Goal: Task Accomplishment & Management: Manage account settings

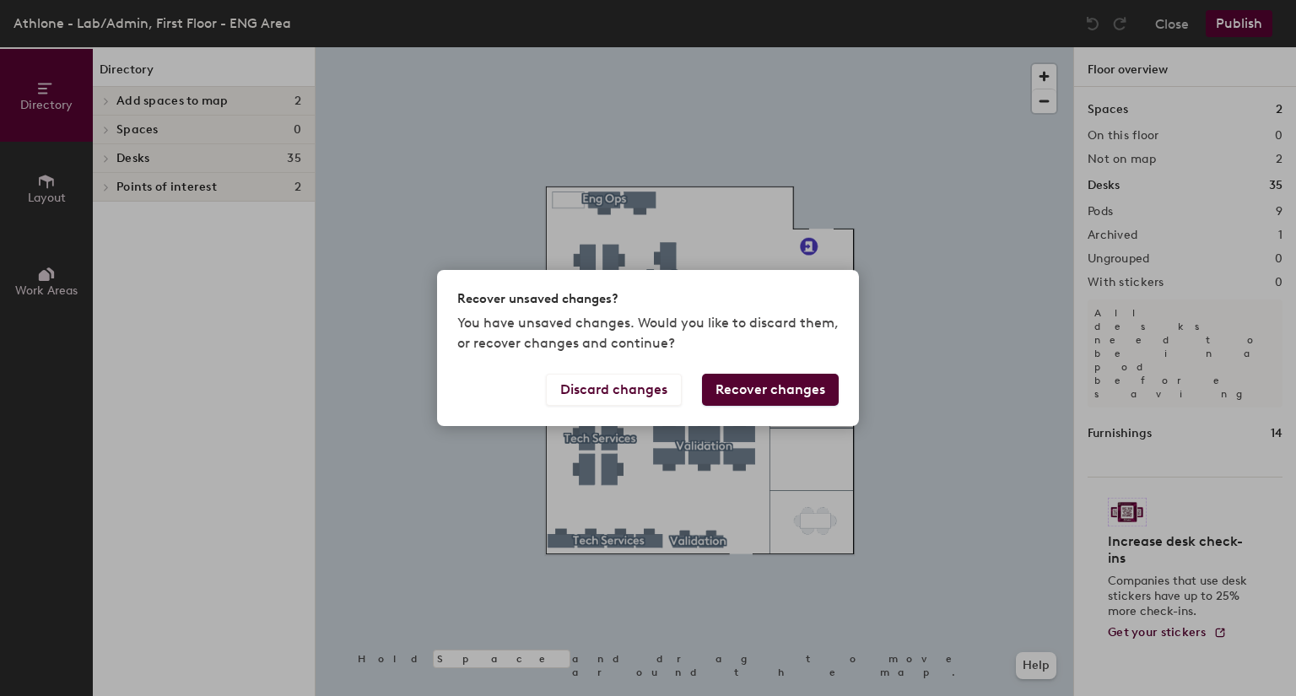
click at [738, 386] on button "Recover changes" at bounding box center [770, 390] width 137 height 32
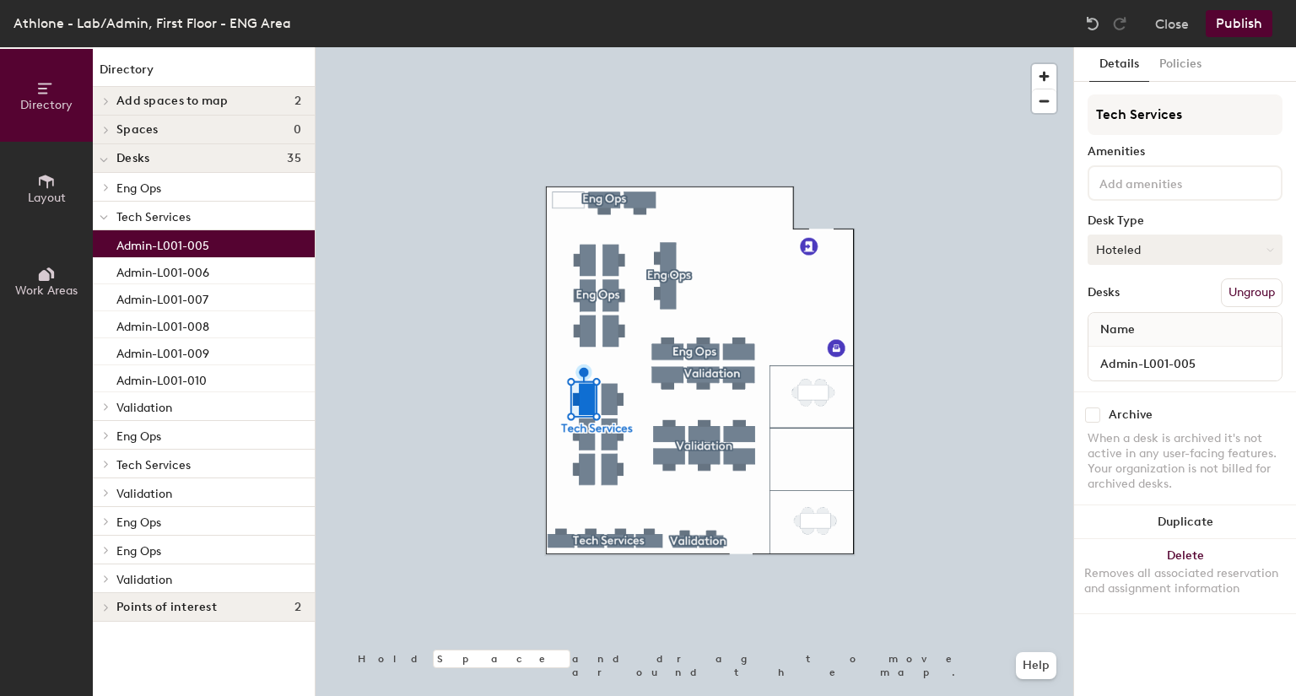
click at [1199, 250] on button "Hoteled" at bounding box center [1184, 249] width 195 height 30
click at [1172, 297] on div "Assigned" at bounding box center [1172, 301] width 169 height 25
click at [1161, 254] on button "Assigned" at bounding box center [1184, 249] width 195 height 30
click at [1151, 350] on div "Hoteled" at bounding box center [1172, 352] width 169 height 25
click at [1152, 267] on div "Tech Services Amenities Desk Type Hoteled Desks Ungroup Name Admin-L001-005" at bounding box center [1184, 242] width 195 height 297
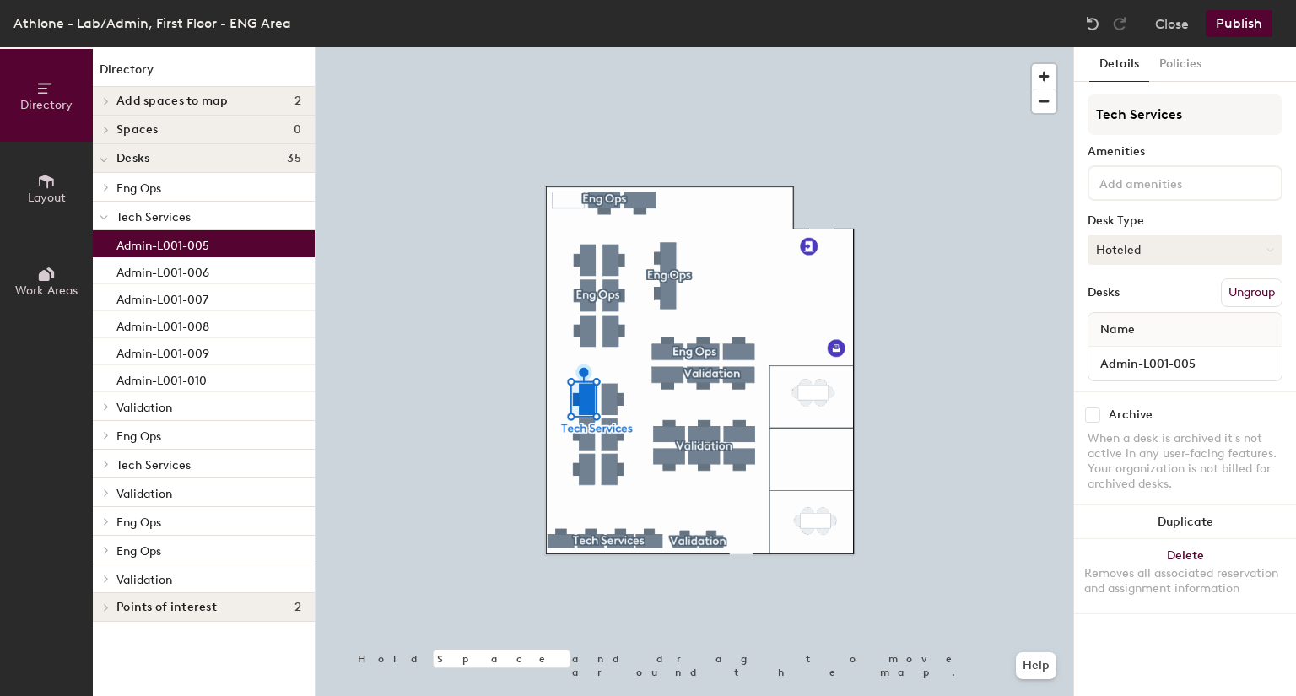
click at [1151, 254] on button "Hoteled" at bounding box center [1184, 249] width 195 height 30
click at [1144, 327] on div "Hot" at bounding box center [1172, 327] width 169 height 25
click at [1151, 245] on button "Hot" at bounding box center [1184, 249] width 195 height 30
click at [1140, 306] on div "Assigned" at bounding box center [1172, 301] width 169 height 25
click at [1245, 294] on button "Ungroup" at bounding box center [1252, 292] width 62 height 29
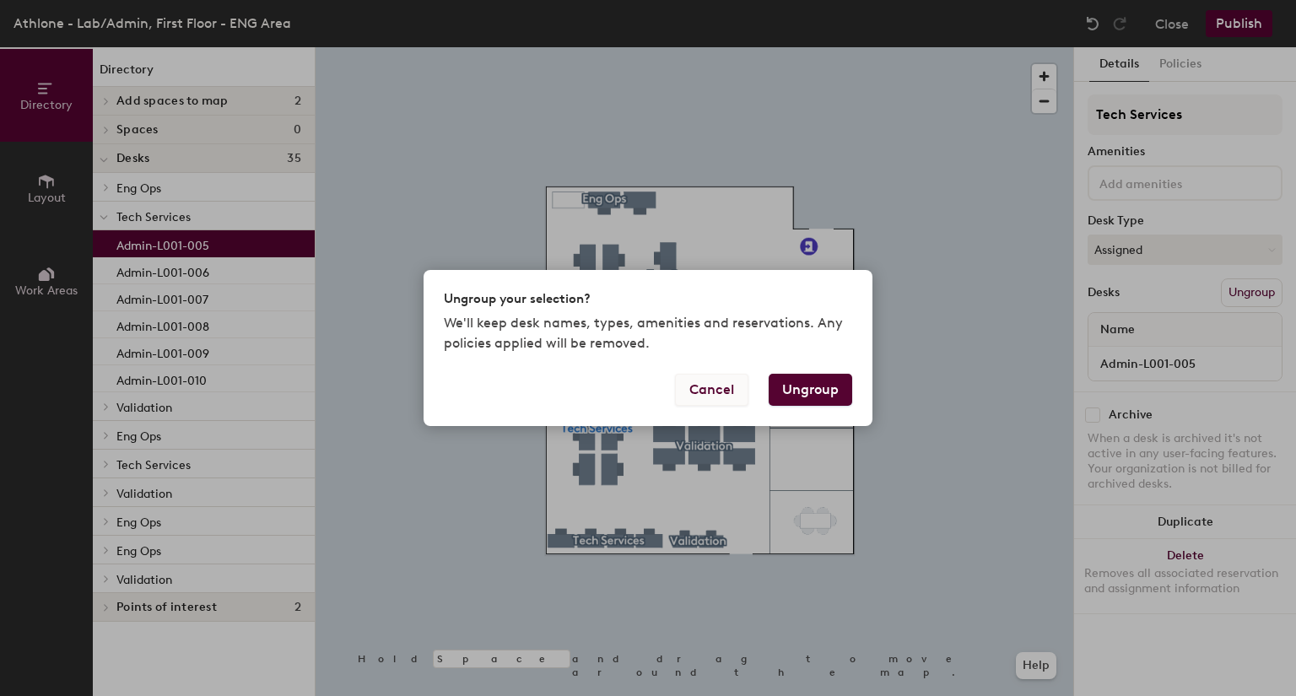
click at [729, 388] on button "Cancel" at bounding box center [711, 390] width 73 height 32
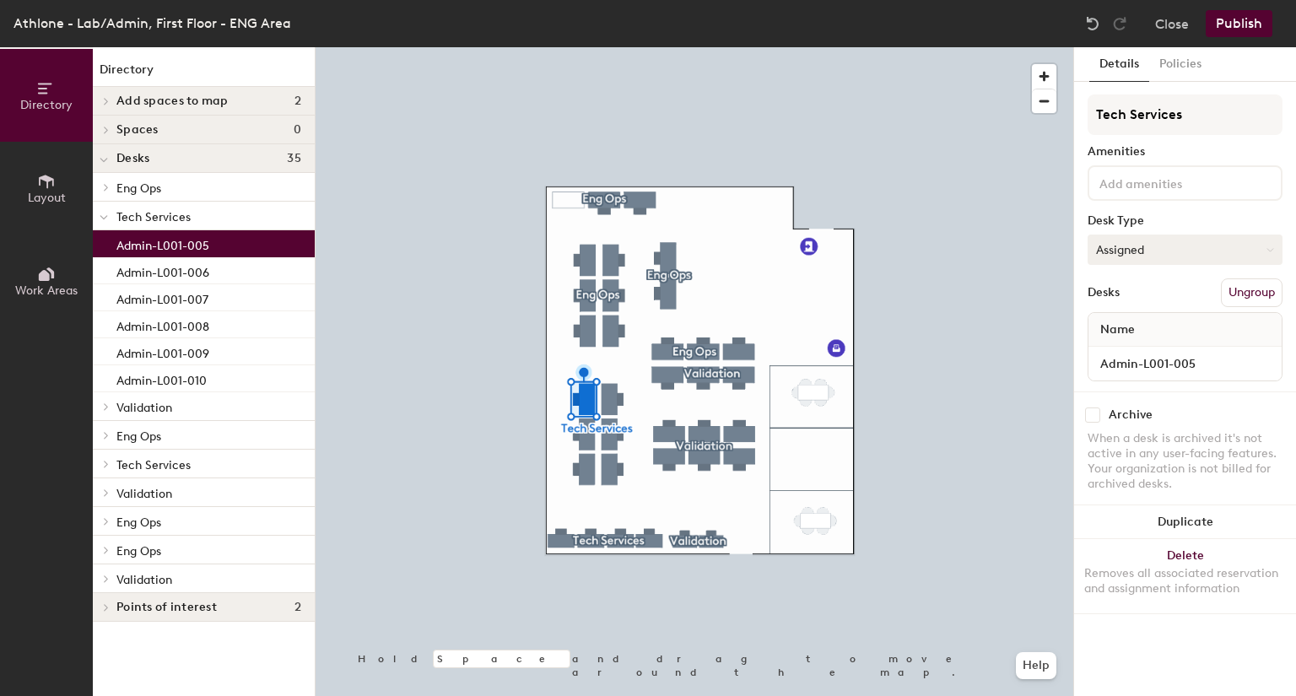
click at [1129, 246] on button "Assigned" at bounding box center [1184, 249] width 195 height 30
click at [1132, 301] on div "Assigned" at bounding box center [1172, 301] width 169 height 25
click at [1252, 24] on button "Publish" at bounding box center [1238, 23] width 67 height 27
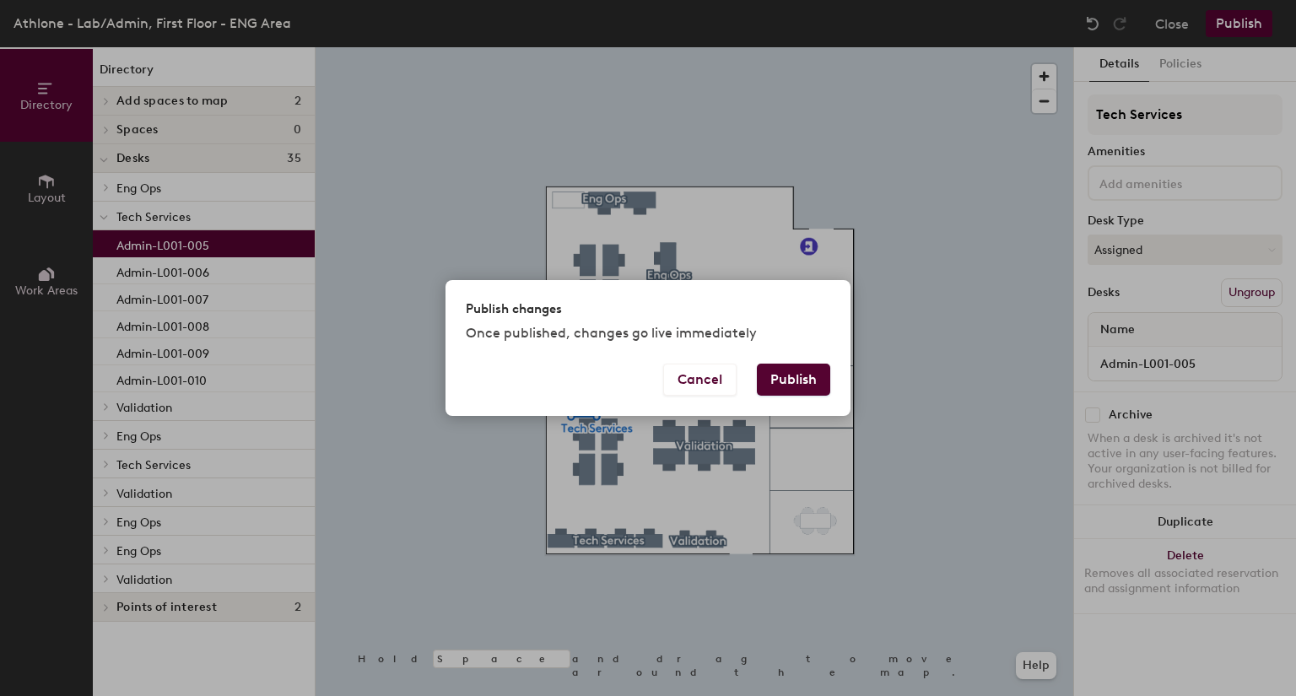
click at [775, 381] on button "Publish" at bounding box center [793, 380] width 73 height 32
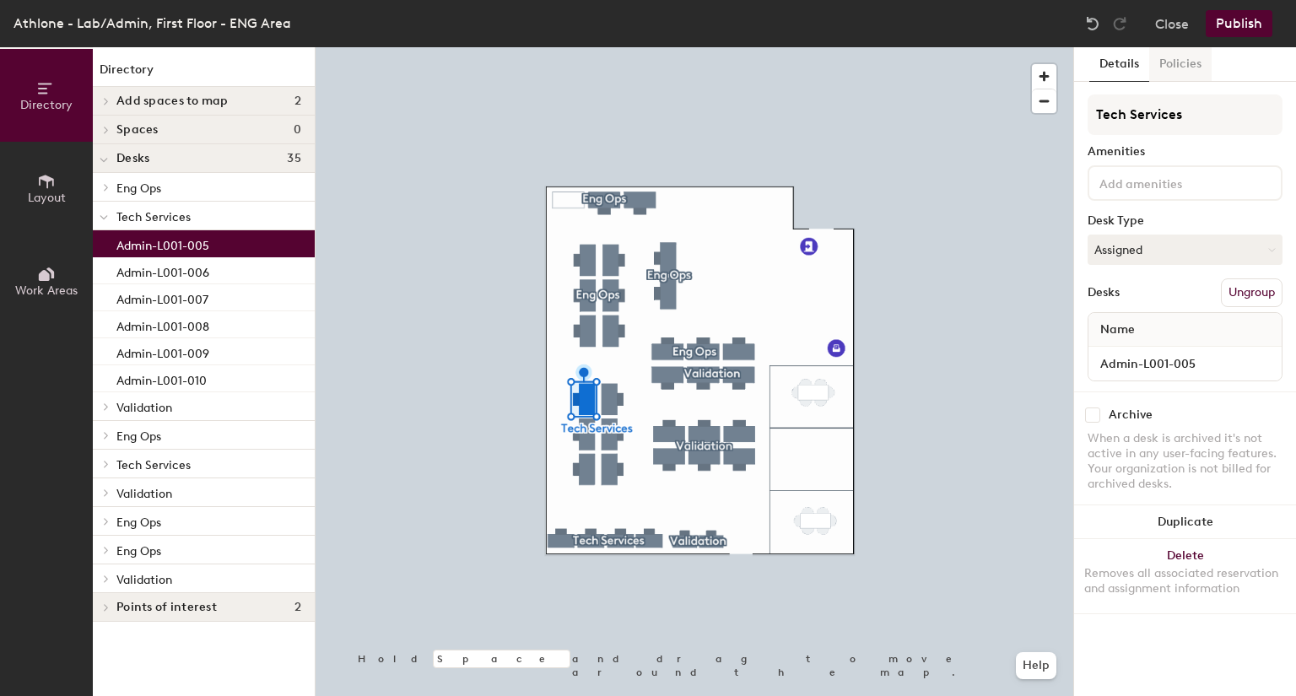
click at [1178, 61] on button "Policies" at bounding box center [1180, 64] width 62 height 35
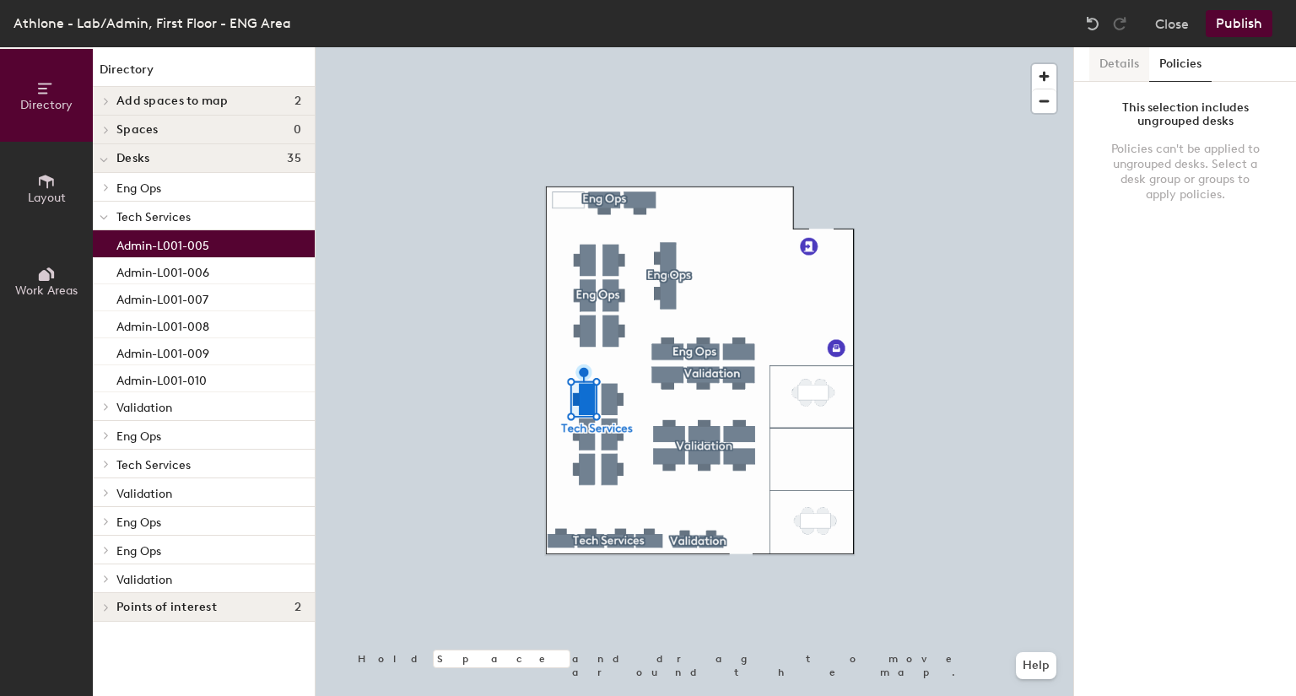
click at [1129, 64] on button "Details" at bounding box center [1119, 64] width 60 height 35
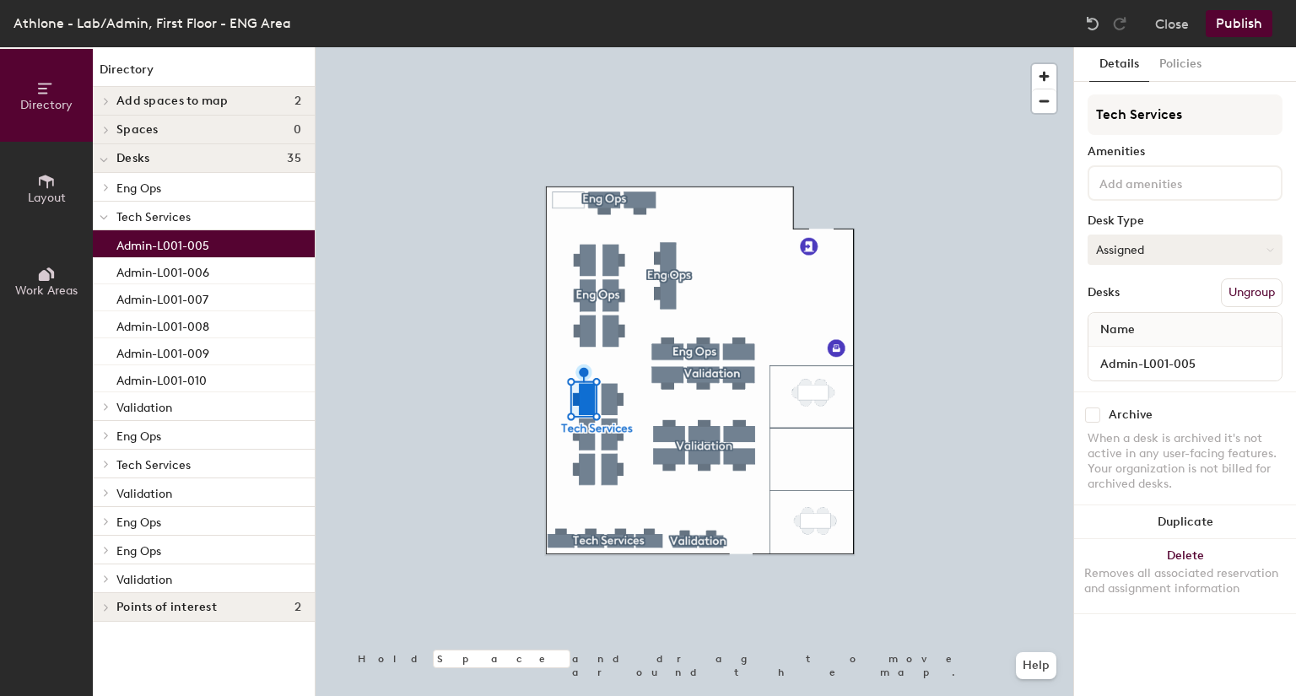
click at [1160, 246] on button "Assigned" at bounding box center [1184, 249] width 195 height 30
click at [1172, 74] on button "Policies" at bounding box center [1180, 64] width 62 height 35
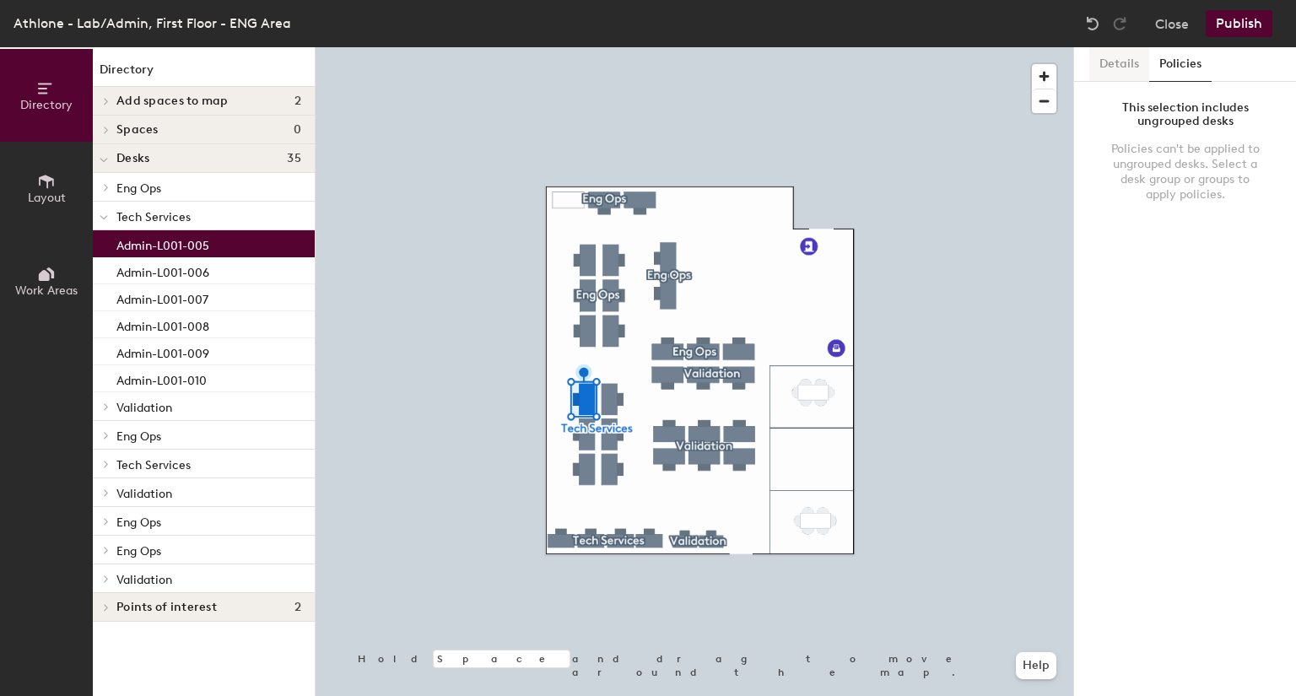
click at [1133, 62] on button "Details" at bounding box center [1119, 64] width 60 height 35
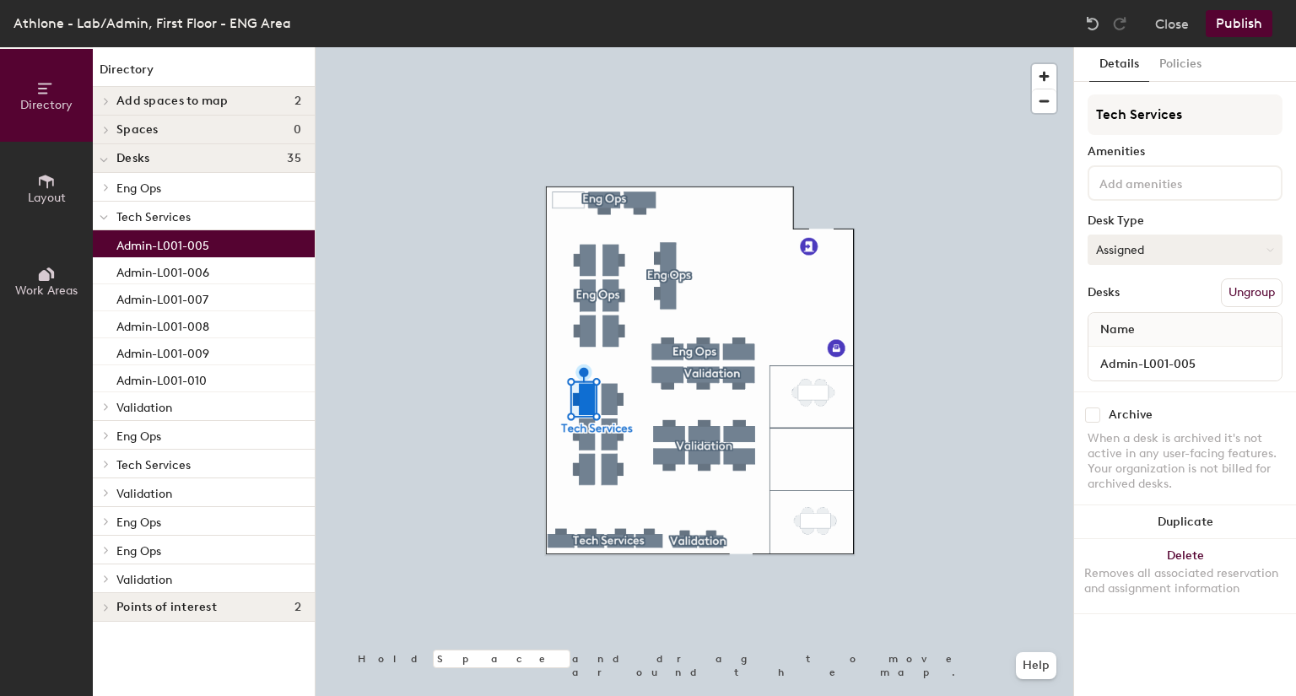
click at [1161, 256] on button "Assigned" at bounding box center [1184, 249] width 195 height 30
click at [42, 258] on button "Work Areas" at bounding box center [46, 280] width 93 height 93
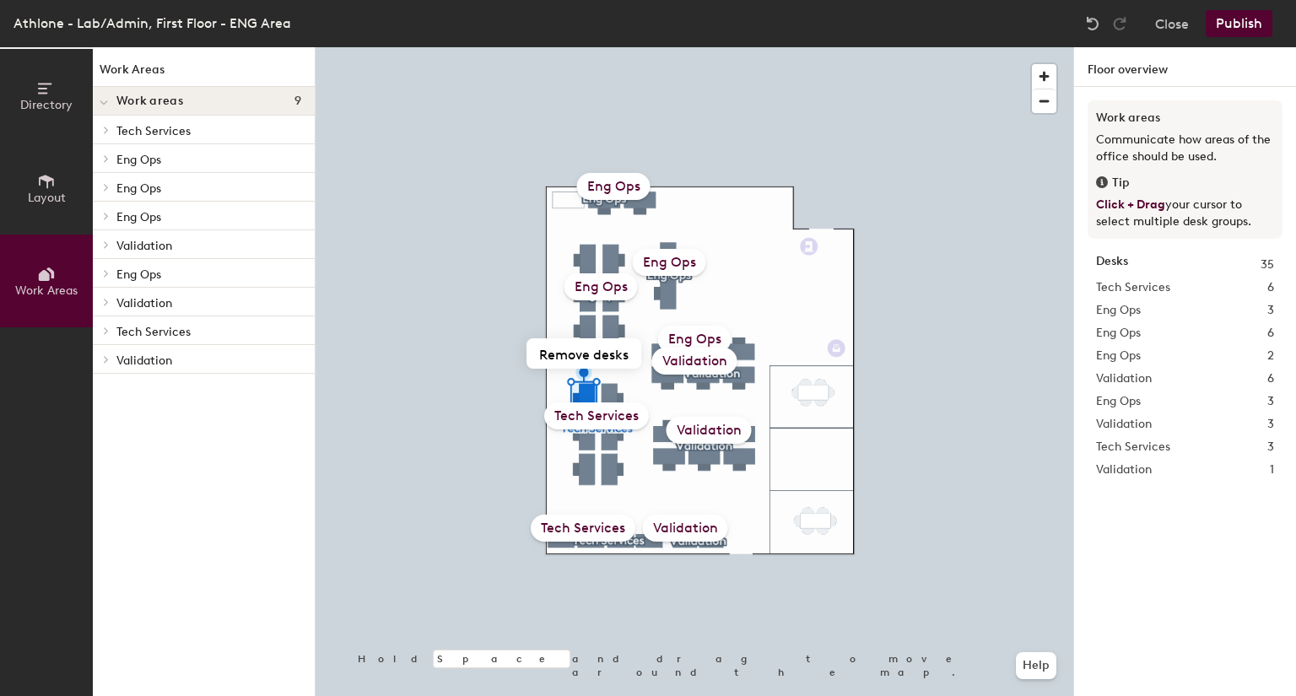
click at [63, 222] on button "Layout" at bounding box center [46, 188] width 93 height 93
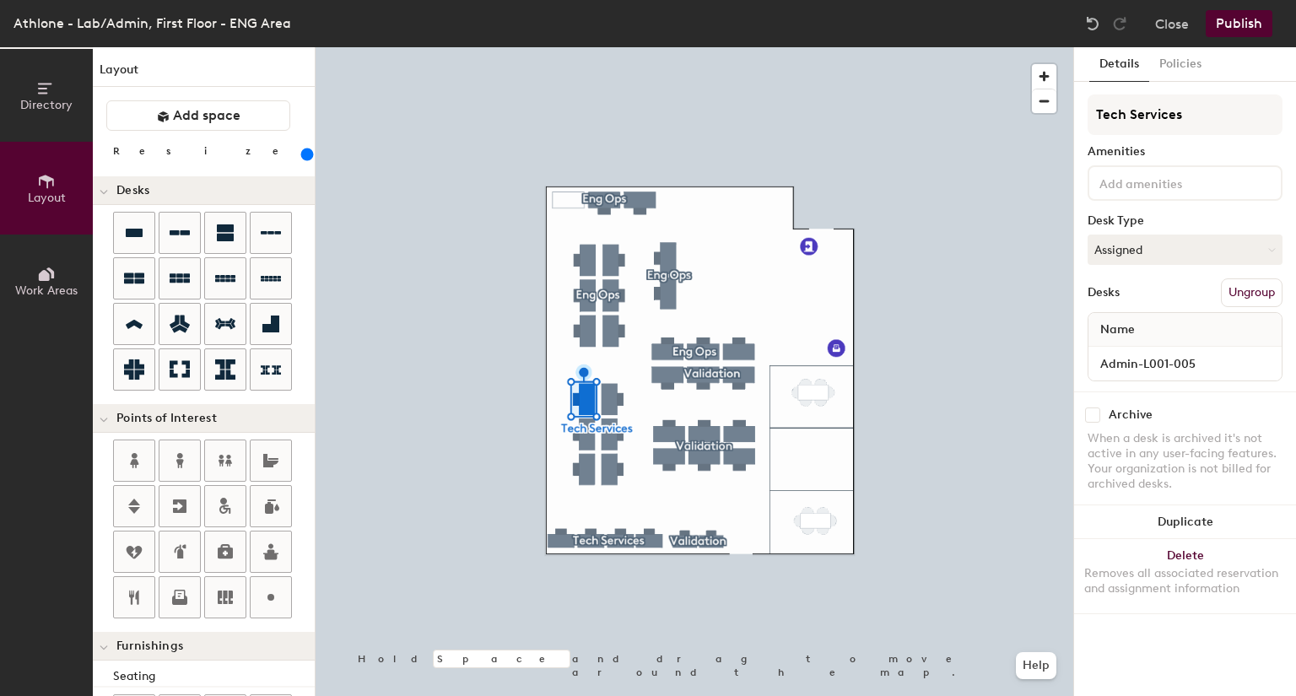
click at [58, 98] on span "Directory" at bounding box center [46, 105] width 52 height 14
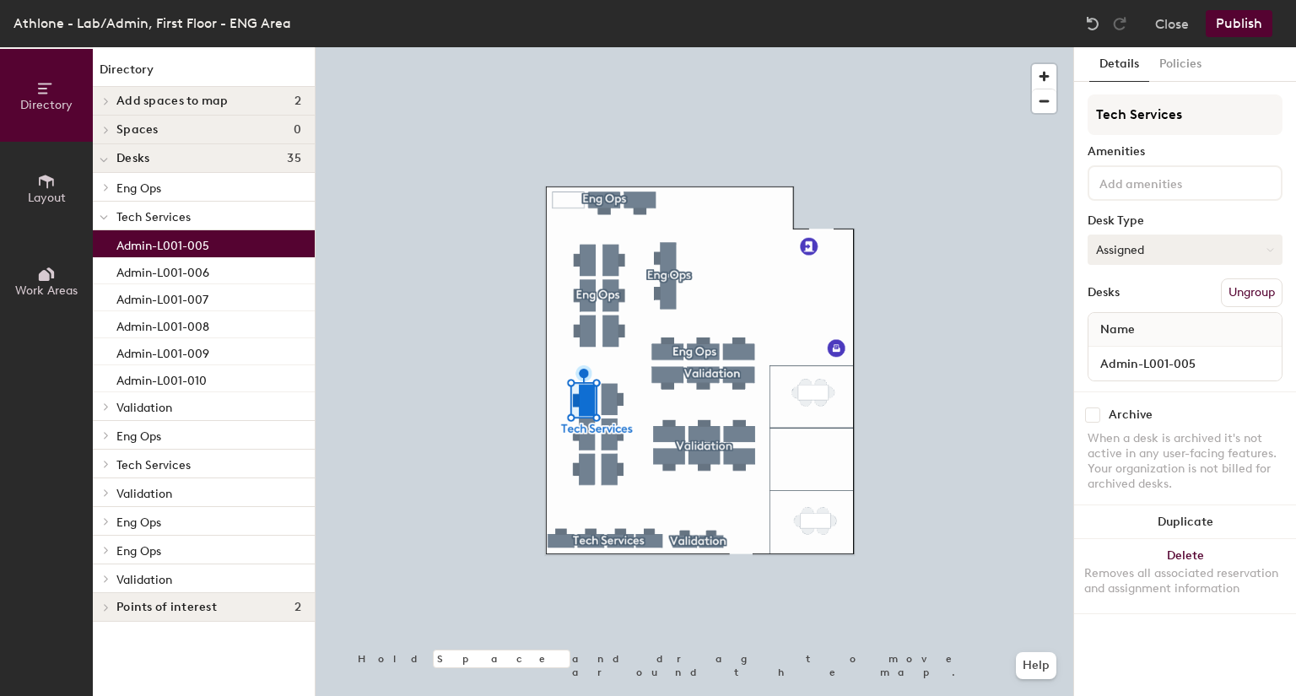
click at [1191, 245] on button "Assigned" at bounding box center [1184, 249] width 195 height 30
click at [1238, 280] on button "Ungroup" at bounding box center [1252, 292] width 62 height 29
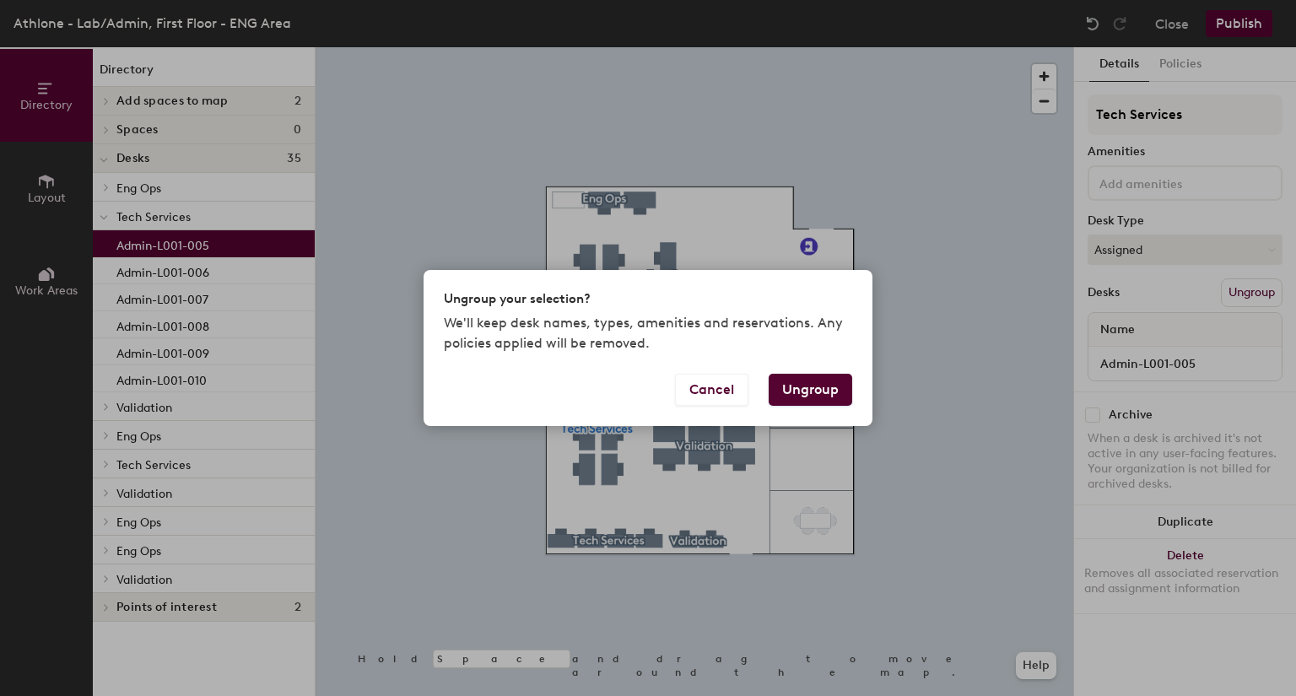
click at [804, 392] on button "Ungroup" at bounding box center [810, 390] width 84 height 32
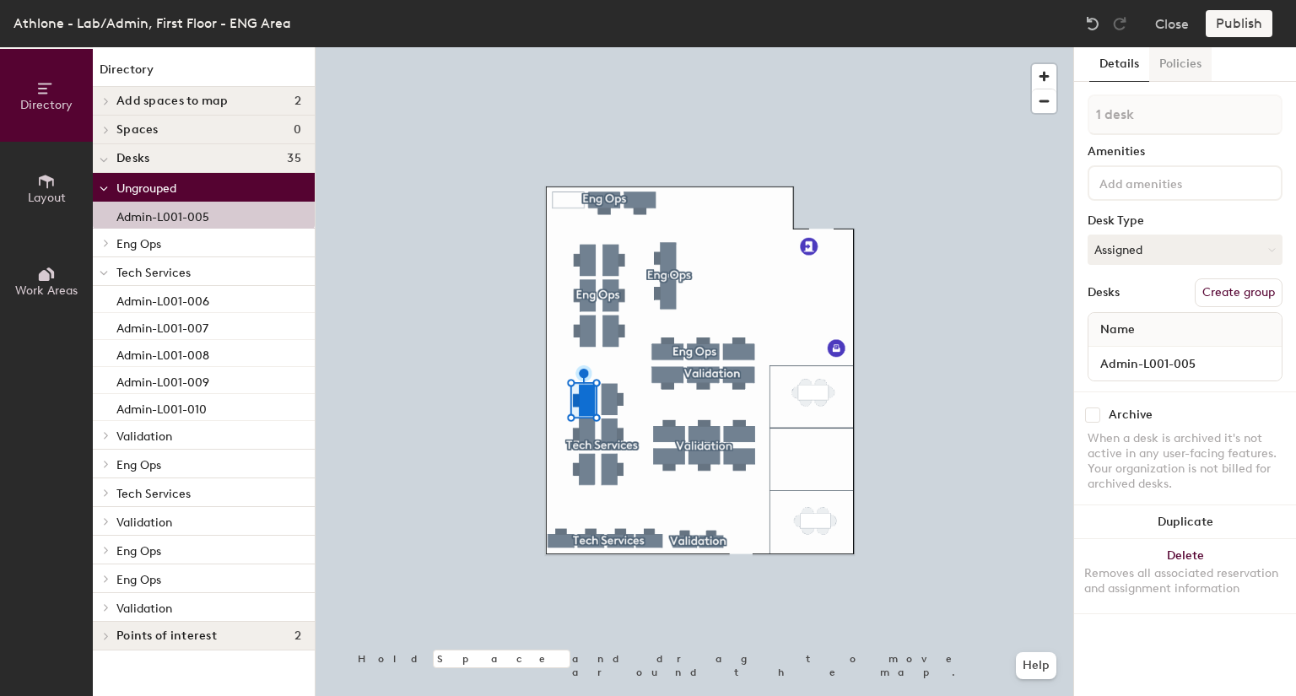
click at [1167, 74] on button "Policies" at bounding box center [1180, 64] width 62 height 35
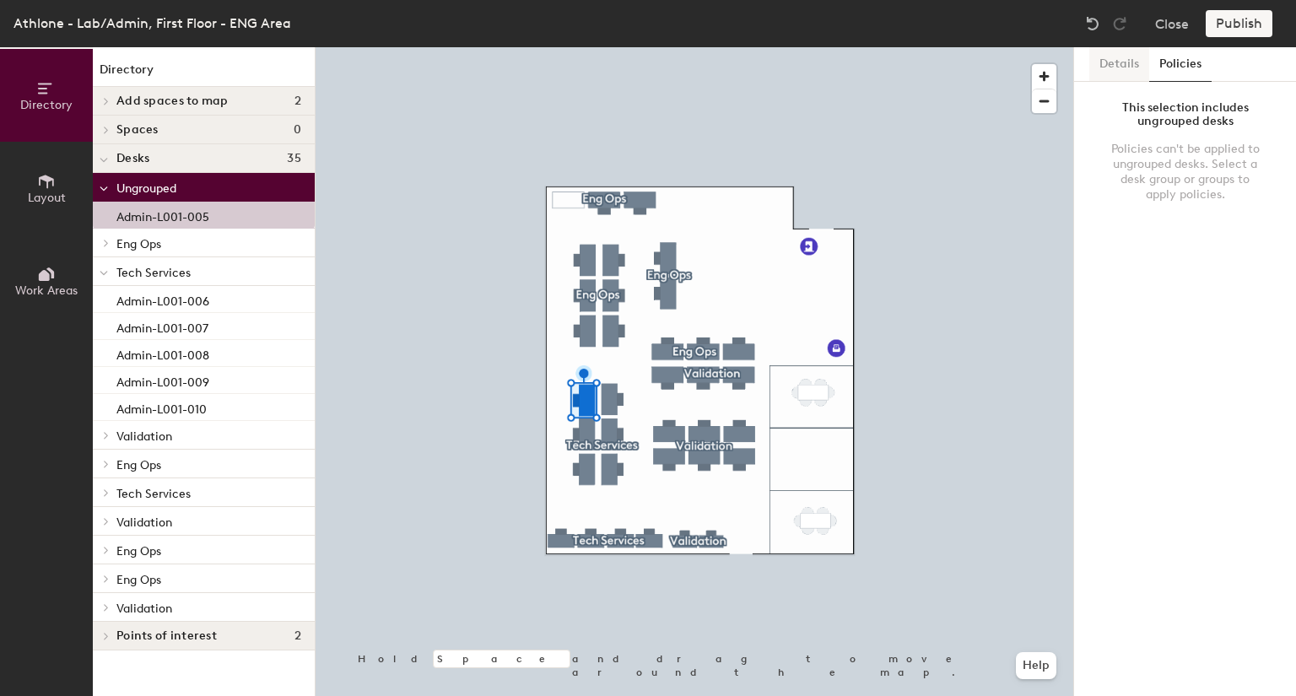
click at [1122, 73] on button "Details" at bounding box center [1119, 64] width 60 height 35
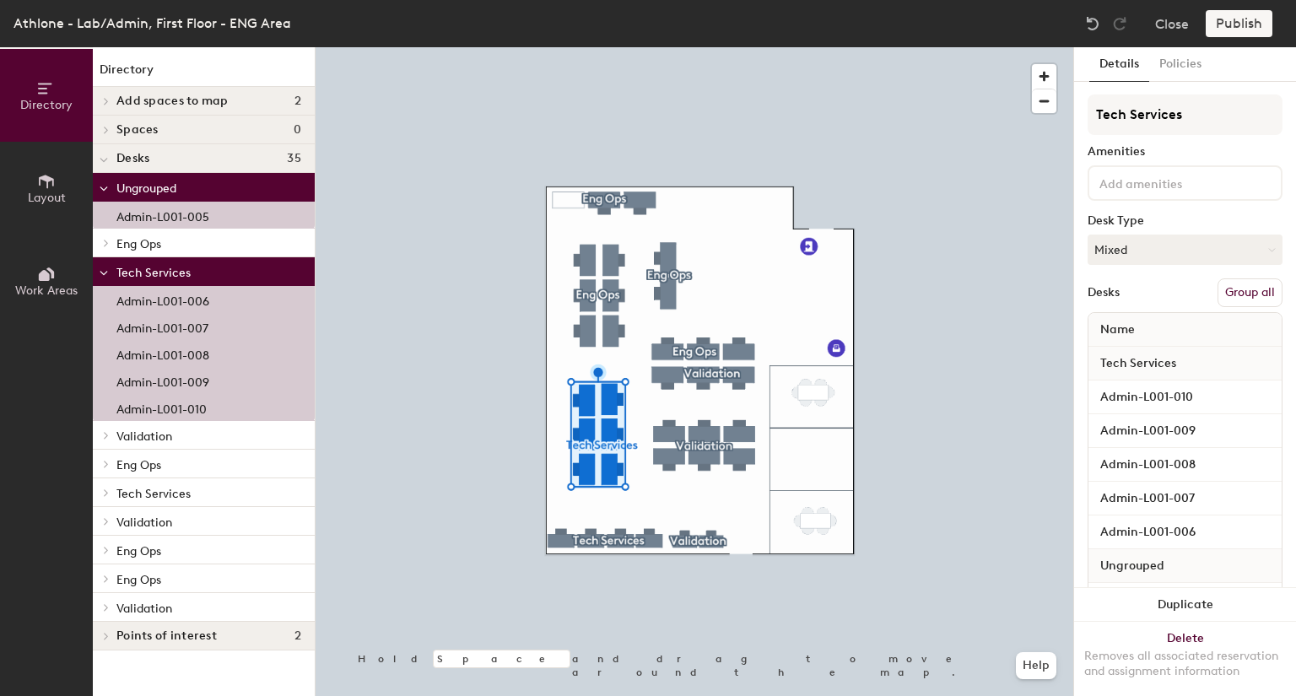
click at [1242, 290] on button "Group all" at bounding box center [1249, 292] width 65 height 29
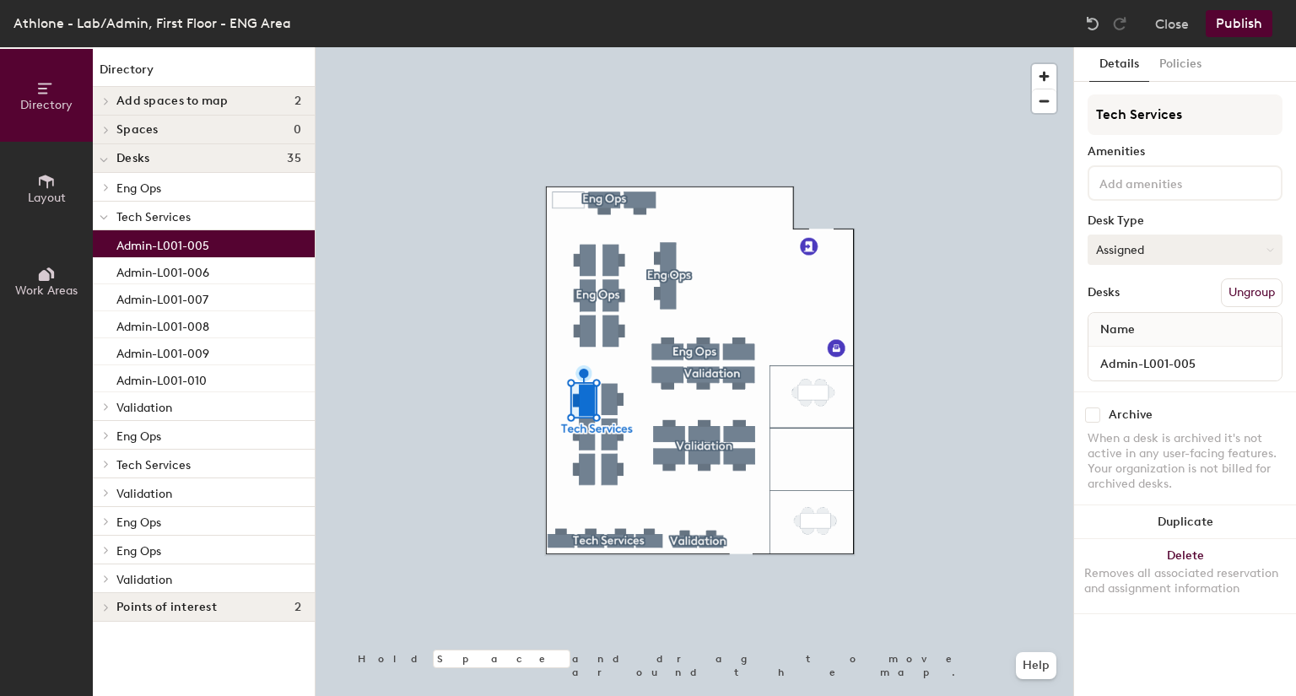
click at [1181, 248] on button "Assigned" at bounding box center [1184, 249] width 195 height 30
click at [1248, 19] on button "Publish" at bounding box center [1238, 23] width 67 height 27
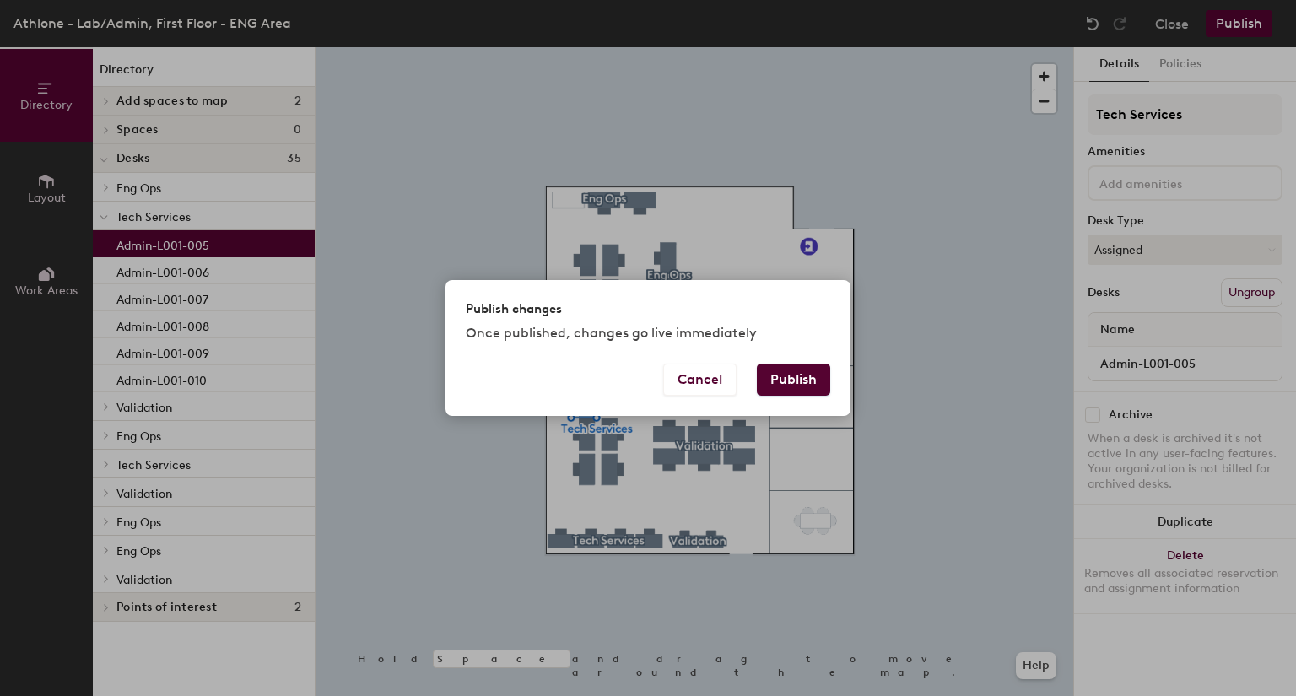
click at [801, 380] on button "Publish" at bounding box center [793, 380] width 73 height 32
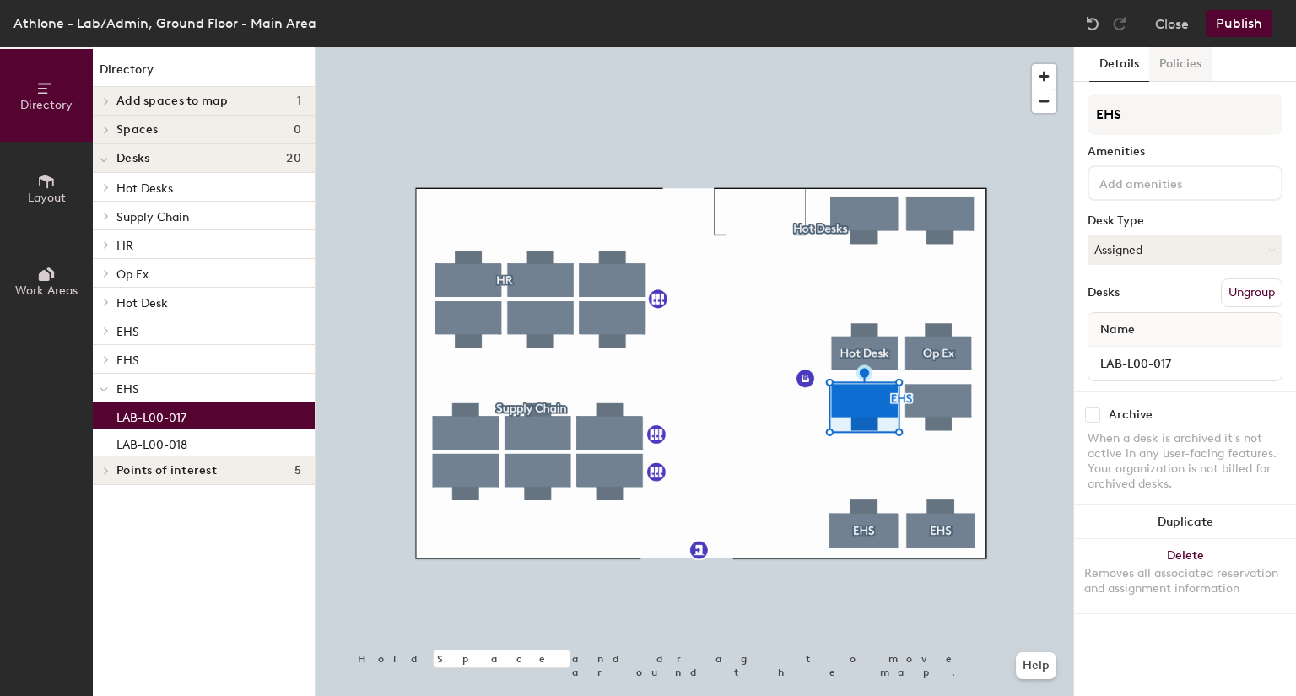
click at [1186, 67] on button "Policies" at bounding box center [1180, 64] width 62 height 35
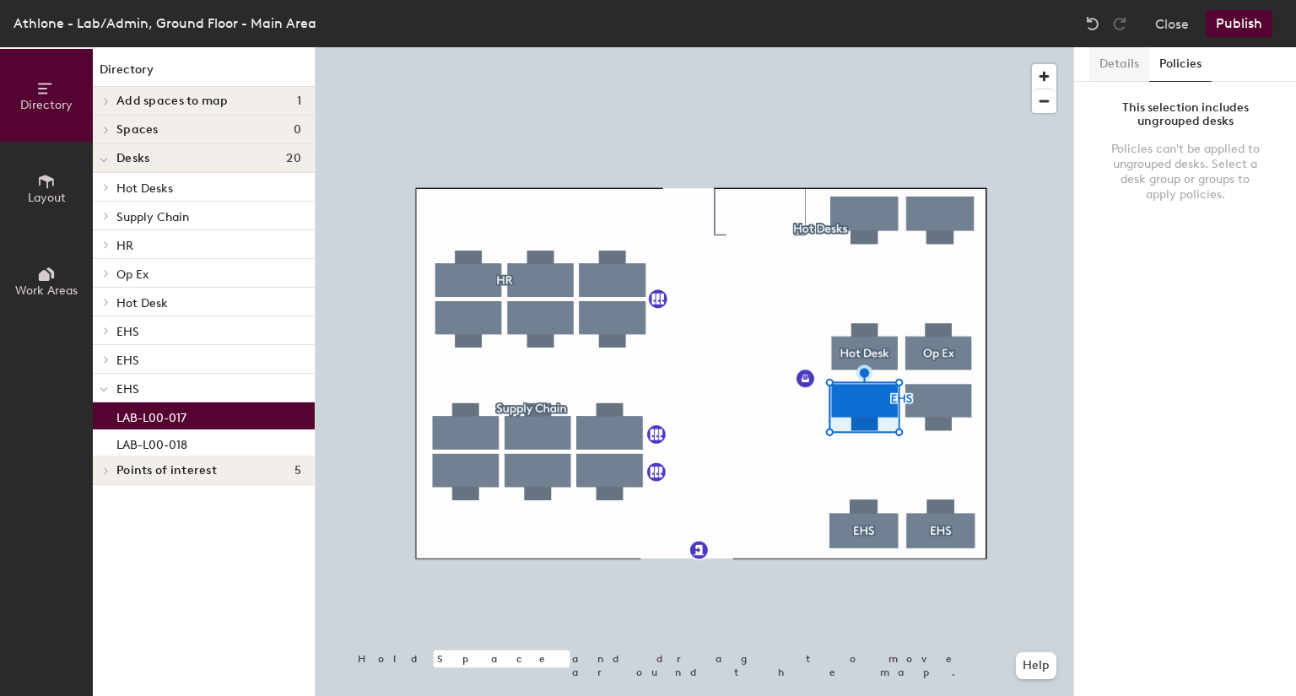
click at [1134, 73] on button "Details" at bounding box center [1119, 64] width 60 height 35
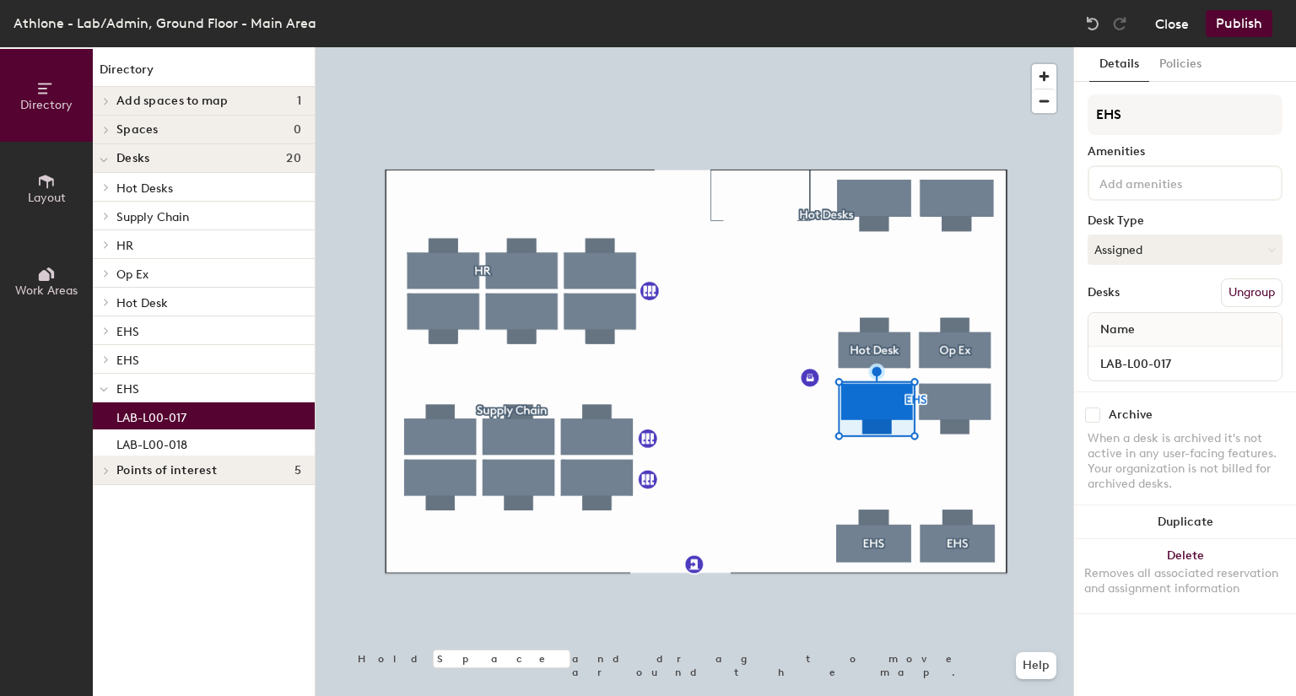
click at [1185, 27] on button "Close" at bounding box center [1172, 23] width 34 height 27
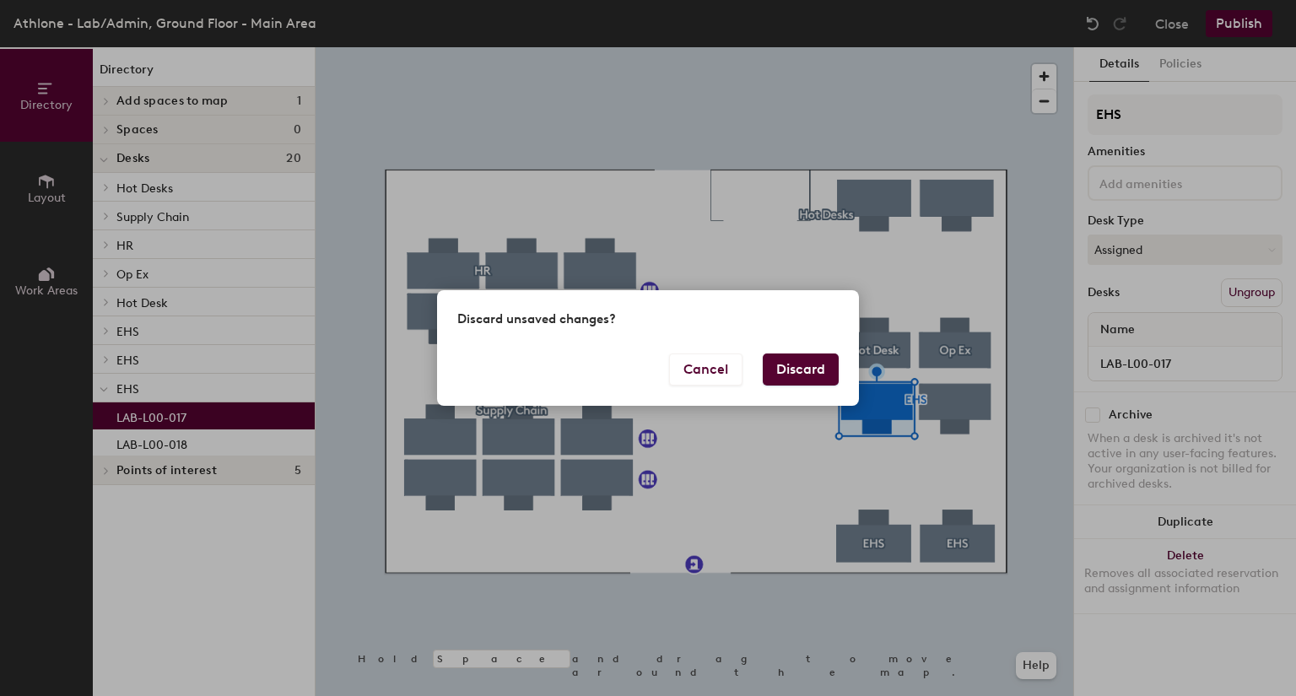
click at [793, 374] on button "Discard" at bounding box center [801, 369] width 76 height 32
